Goal: Information Seeking & Learning: Learn about a topic

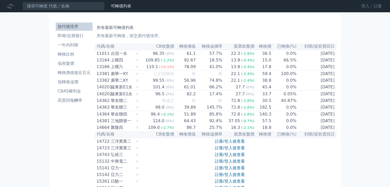
click at [368, 6] on link "登入／註冊" at bounding box center [372, 6] width 29 height 8
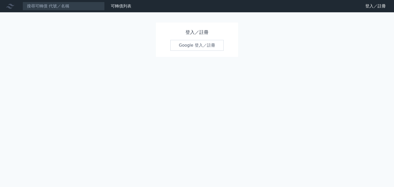
click at [180, 44] on link "Google 登入／註冊" at bounding box center [196, 45] width 53 height 11
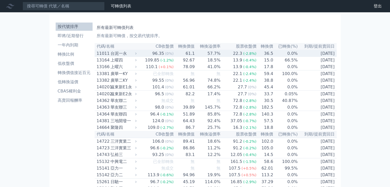
click at [119, 55] on div "台泥一永" at bounding box center [123, 54] width 25 height 6
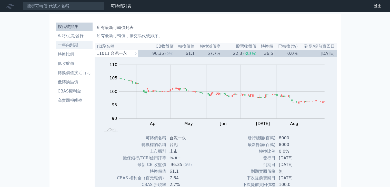
click at [80, 43] on li "一年內到期" at bounding box center [74, 45] width 37 height 6
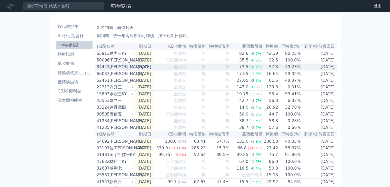
click at [107, 70] on div "84421" at bounding box center [103, 67] width 12 height 6
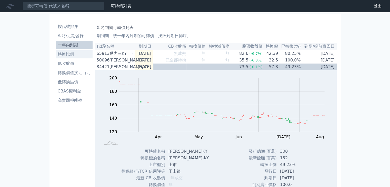
click at [75, 53] on li "轉換比例" at bounding box center [74, 54] width 37 height 6
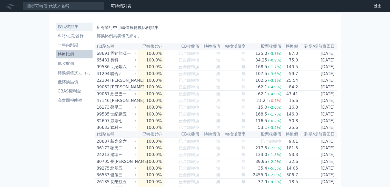
click at [77, 26] on li "按代號排序" at bounding box center [74, 27] width 37 height 6
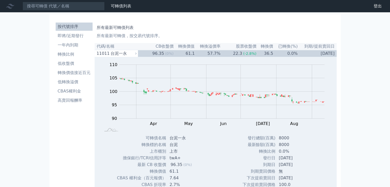
click at [0, 0] on link "財務數據" at bounding box center [0, 0] width 0 height 0
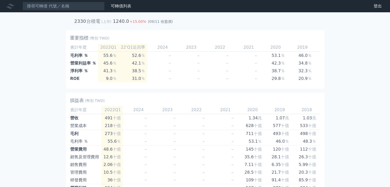
click at [0, 0] on link "財務數據" at bounding box center [0, 0] width 0 height 0
click at [12, 6] on icon at bounding box center [10, 6] width 8 height 8
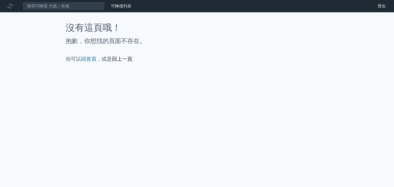
click at [122, 59] on link "回上一頁" at bounding box center [122, 59] width 21 height 6
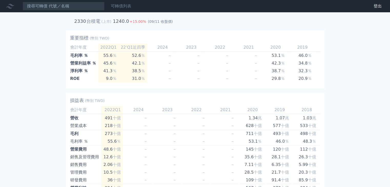
click at [119, 8] on link "可轉債列表" at bounding box center [121, 6] width 21 height 5
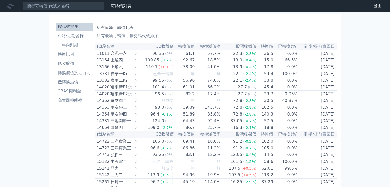
click at [0, 0] on link "財務數據" at bounding box center [0, 0] width 0 height 0
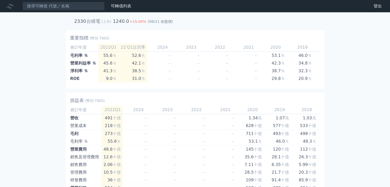
click at [9, 7] on icon at bounding box center [10, 6] width 8 height 5
click at [370, 4] on link "登出" at bounding box center [378, 6] width 16 height 8
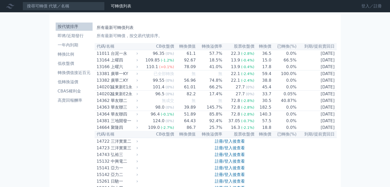
click at [364, 8] on link "登入／註冊" at bounding box center [372, 6] width 29 height 8
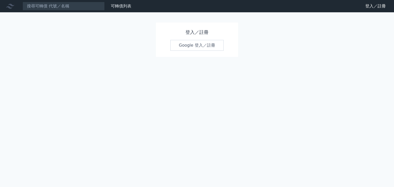
click at [186, 50] on link "Google 登入／註冊" at bounding box center [196, 45] width 53 height 11
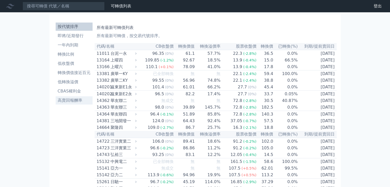
click at [67, 101] on li "高賣回報酬率" at bounding box center [74, 101] width 37 height 6
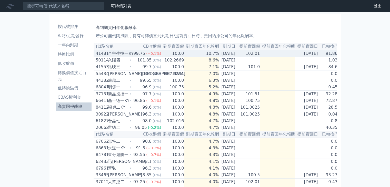
click at [113, 57] on div "全宇生技一KY" at bounding box center [119, 54] width 22 height 6
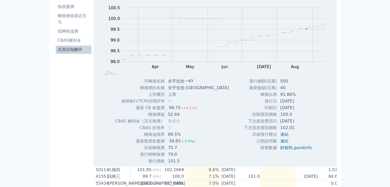
scroll to position [26, 0]
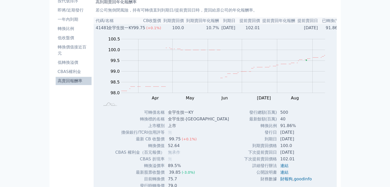
click at [114, 28] on div "全宇生技一KY" at bounding box center [119, 28] width 22 height 6
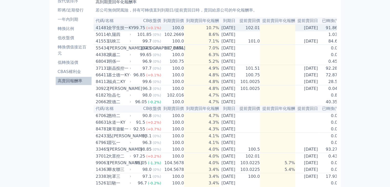
click at [115, 27] on div "全宇生技一KY" at bounding box center [119, 28] width 22 height 6
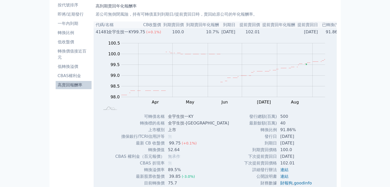
scroll to position [0, 0]
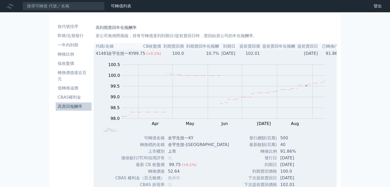
drag, startPoint x: 321, startPoint y: 54, endPoint x: 297, endPoint y: 54, distance: 24.6
click at [297, 54] on tr "41481 全宇生技一KY 99.75 (+0.1%) 100.0 10.7% [DATE] 102.01 [DATE] 91.86%" at bounding box center [218, 53] width 248 height 7
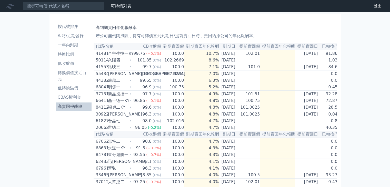
click at [295, 52] on td at bounding box center [277, 53] width 35 height 7
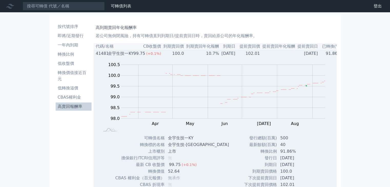
click at [295, 52] on td at bounding box center [277, 53] width 35 height 7
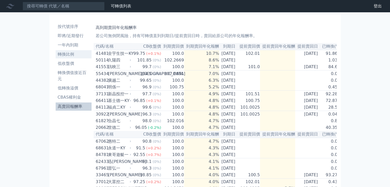
click at [79, 58] on link "轉換比例" at bounding box center [74, 54] width 36 height 8
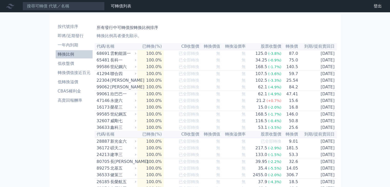
click at [0, 0] on div "財務數據" at bounding box center [0, 0] width 0 height 0
click at [0, 0] on link "財務數據" at bounding box center [0, 0] width 0 height 0
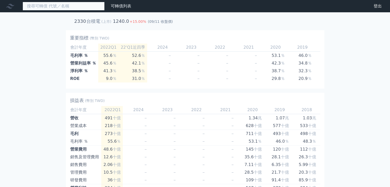
click at [66, 7] on input at bounding box center [64, 6] width 82 height 9
click at [0, 0] on link "財務數據" at bounding box center [0, 0] width 0 height 0
click at [83, 7] on input at bounding box center [64, 6] width 82 height 9
click at [81, 36] on h2 "重要指標" at bounding box center [79, 37] width 18 height 7
click at [97, 20] on h2 "台積電" at bounding box center [94, 20] width 14 height 5
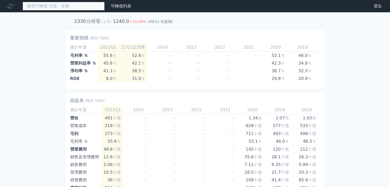
click at [62, 7] on input at bounding box center [64, 6] width 82 height 9
type input "d"
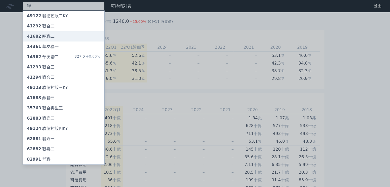
type input "聯"
click at [51, 32] on div "41682 醣聯二" at bounding box center [64, 36] width 82 height 10
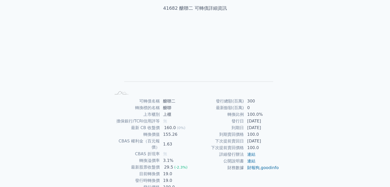
scroll to position [50, 0]
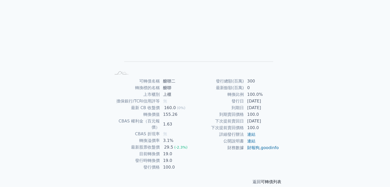
click at [265, 180] on link "可轉債列表" at bounding box center [271, 182] width 21 height 5
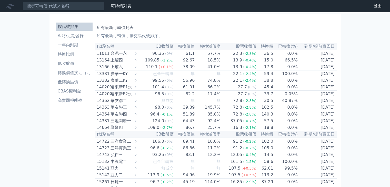
scroll to position [50, 0]
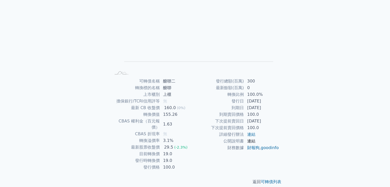
click at [251, 140] on link "連結" at bounding box center [251, 141] width 8 height 5
